Goal: Find specific page/section: Find specific page/section

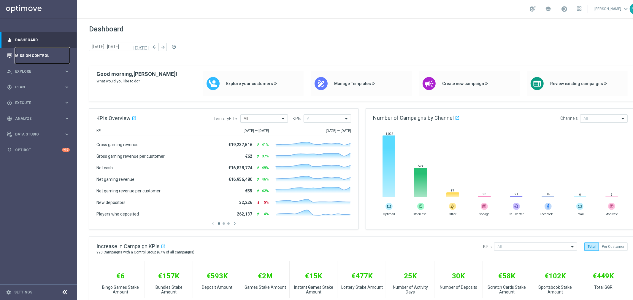
click at [27, 53] on link "Mission Control" at bounding box center [42, 56] width 55 height 16
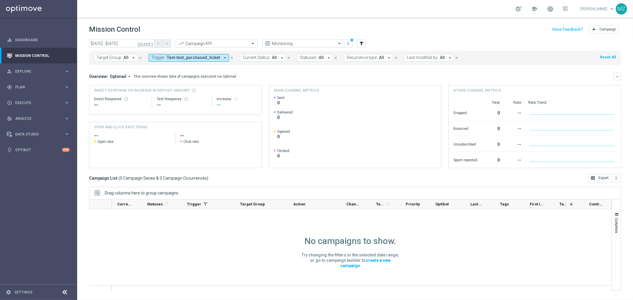
click at [230, 56] on icon "close" at bounding box center [232, 58] width 4 height 4
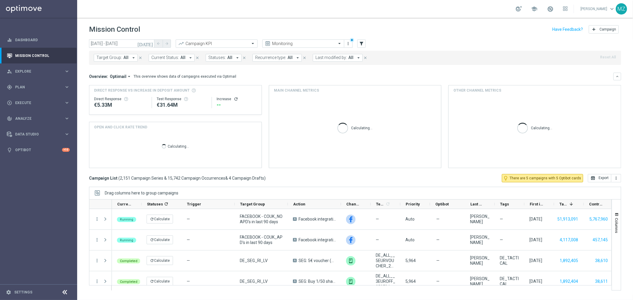
click at [121, 56] on span "Target Group:" at bounding box center [109, 57] width 26 height 5
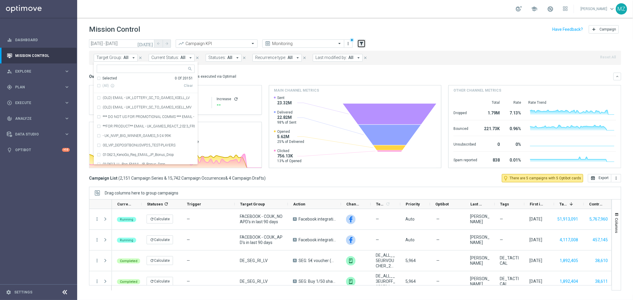
click at [360, 44] on icon "filter_alt" at bounding box center [361, 43] width 5 height 5
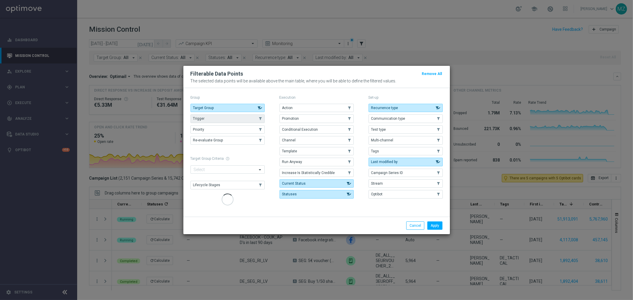
click at [219, 117] on button "Trigger" at bounding box center [228, 119] width 74 height 8
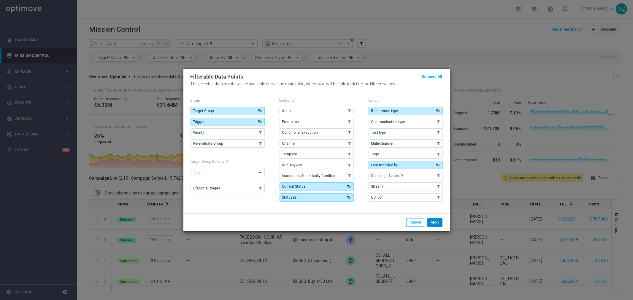
click at [431, 221] on button "Apply" at bounding box center [434, 222] width 15 height 8
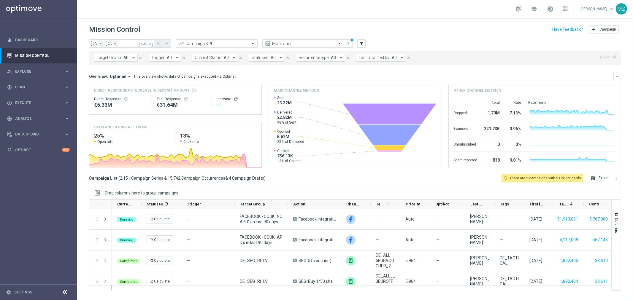
click at [149, 45] on icon "[DATE]" at bounding box center [145, 43] width 16 height 5
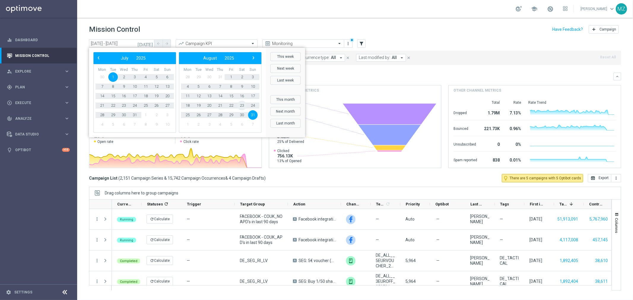
click at [241, 105] on span "23" at bounding box center [241, 105] width 9 height 9
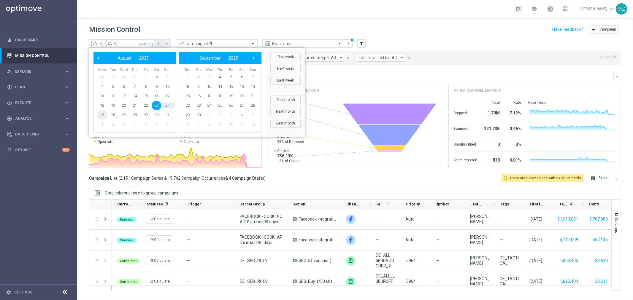
click at [99, 113] on span "25" at bounding box center [101, 114] width 9 height 9
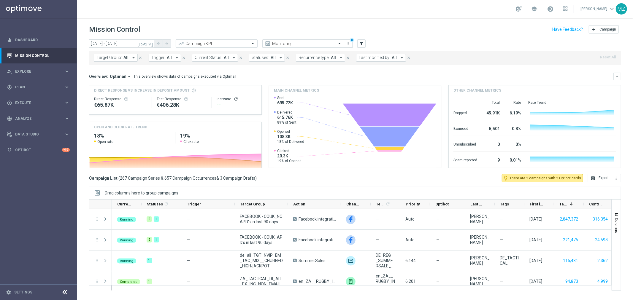
click at [235, 97] on icon "refresh" at bounding box center [236, 99] width 5 height 5
click at [159, 56] on span "Trigger:" at bounding box center [158, 57] width 14 height 5
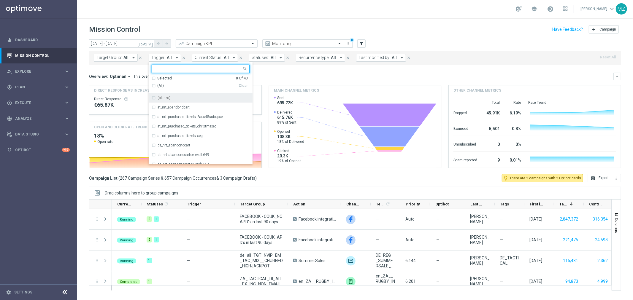
click at [153, 85] on div "(All)" at bounding box center [195, 85] width 87 height 5
click at [153, 97] on div "(blanks)" at bounding box center [201, 97] width 98 height 9
click at [420, 32] on div "Mission Control add Campaign" at bounding box center [355, 30] width 532 height 12
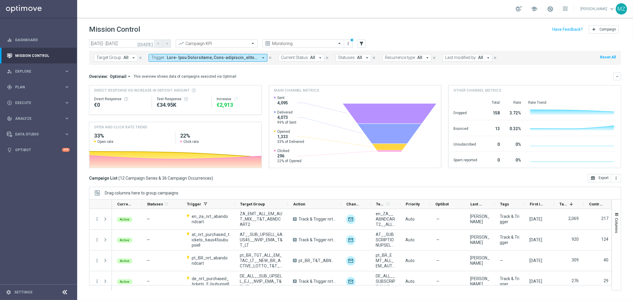
click at [152, 44] on icon "[DATE]" at bounding box center [145, 43] width 16 height 5
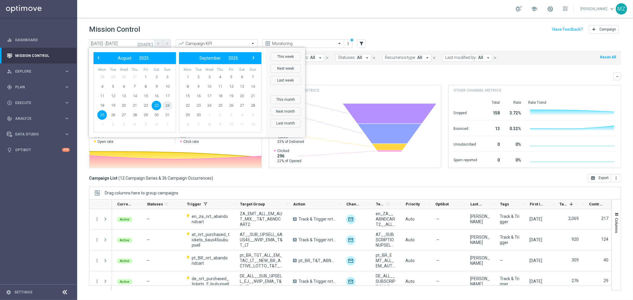
click at [166, 104] on span "24" at bounding box center [167, 105] width 9 height 9
click at [156, 105] on span "23" at bounding box center [156, 105] width 9 height 9
click at [157, 104] on span "23" at bounding box center [156, 105] width 9 height 9
type input "[DATE] - [DATE]"
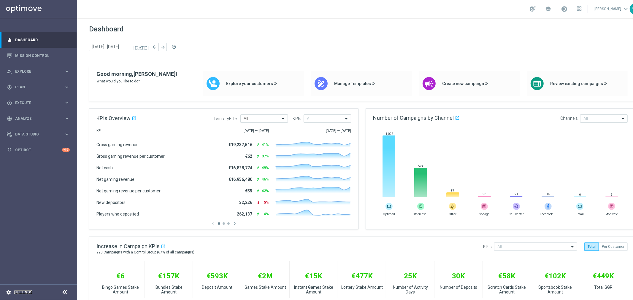
click at [28, 292] on link "Settings" at bounding box center [23, 293] width 18 height 4
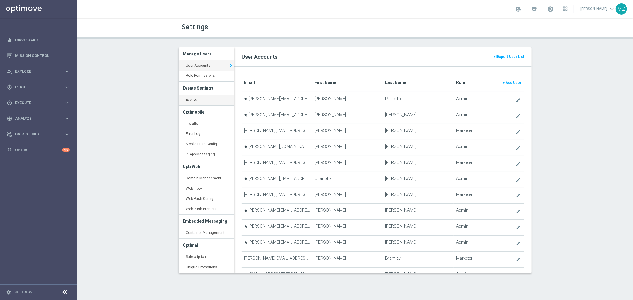
click at [195, 100] on link "Events keyboard_arrow_right" at bounding box center [207, 100] width 56 height 11
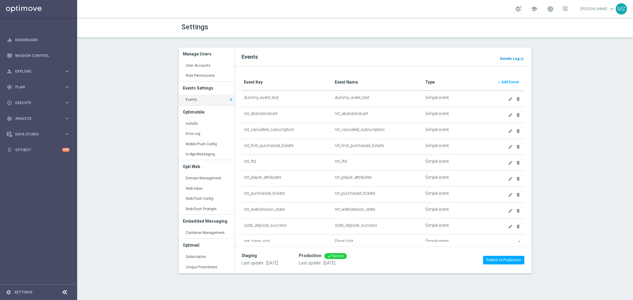
click at [515, 57] on b "Events Log" at bounding box center [509, 59] width 19 height 4
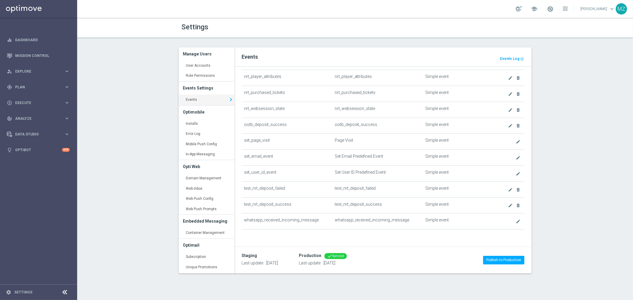
scroll to position [102, 0]
drag, startPoint x: 292, startPoint y: 188, endPoint x: 245, endPoint y: 188, distance: 46.6
click at [245, 188] on td "test_nrt_deposit_failed" at bounding box center [287, 190] width 91 height 16
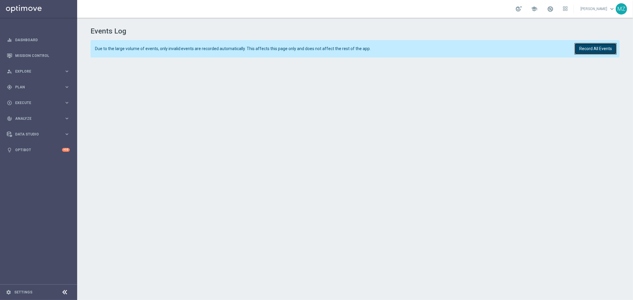
click at [598, 48] on button "Record All Events" at bounding box center [595, 49] width 42 height 12
